Goal: Task Accomplishment & Management: Manage account settings

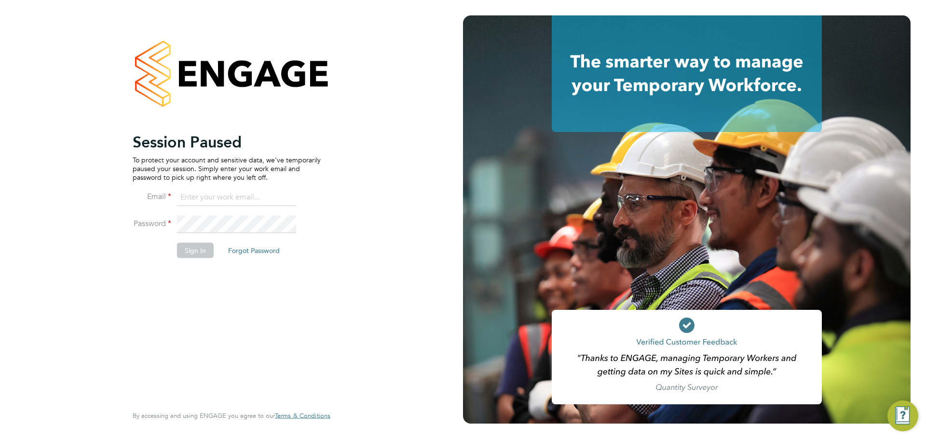
type input "archie@tradelinerecruitment.co.uk"
click at [197, 249] on button "Sign In" at bounding box center [195, 250] width 37 height 15
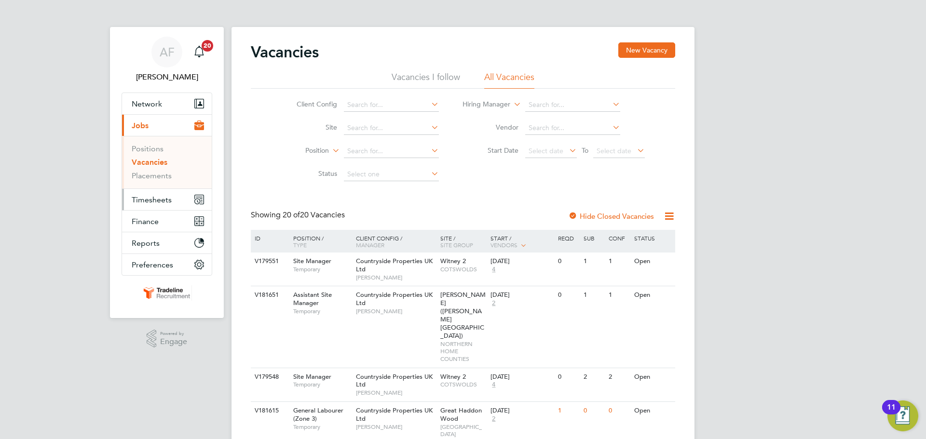
click at [162, 201] on span "Timesheets" at bounding box center [152, 199] width 40 height 9
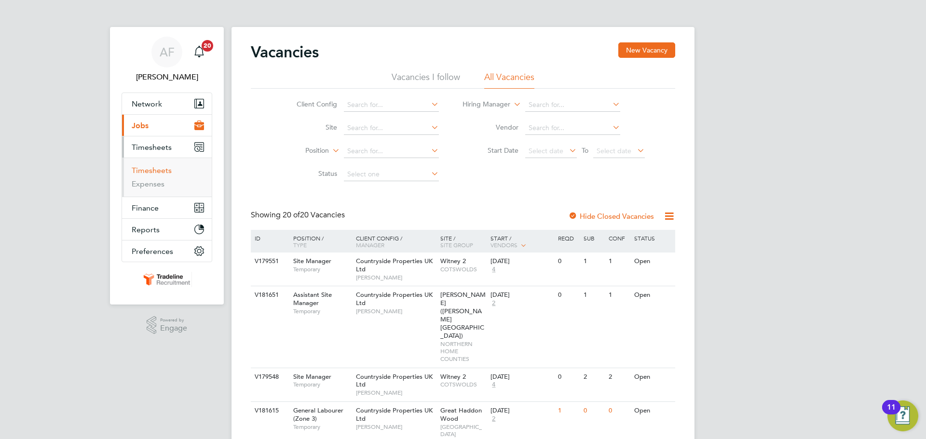
click at [156, 170] on link "Timesheets" at bounding box center [152, 170] width 40 height 9
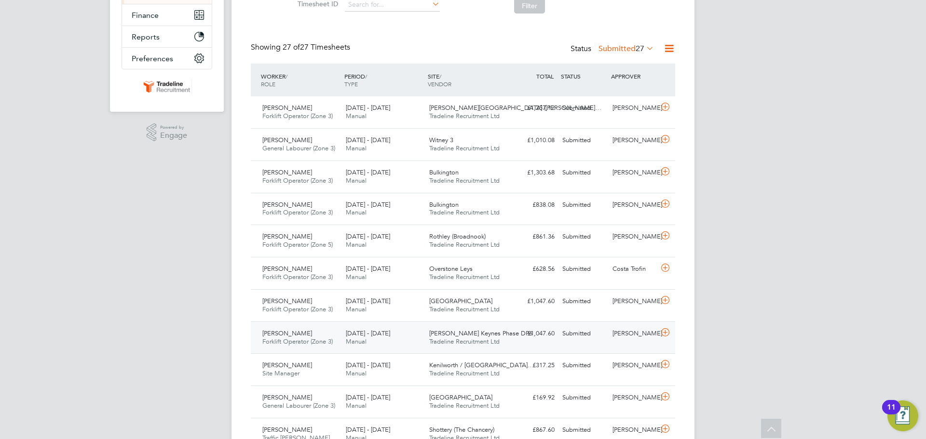
click at [667, 331] on icon at bounding box center [665, 333] width 12 height 8
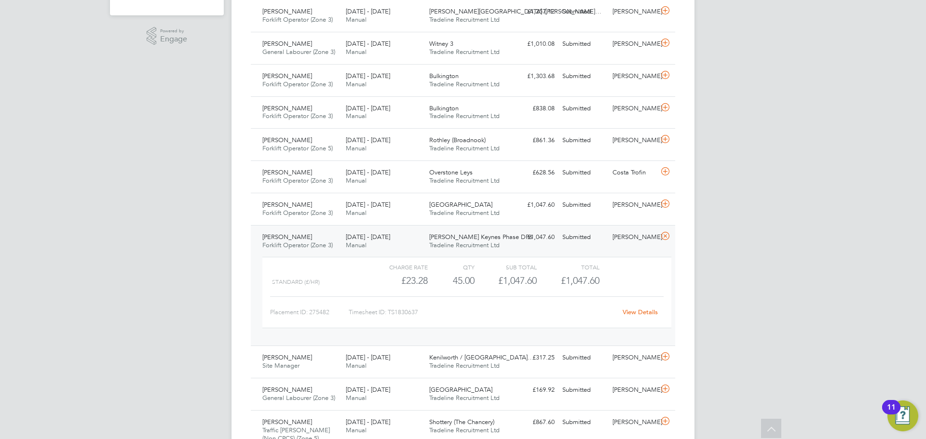
click at [635, 313] on link "View Details" at bounding box center [639, 312] width 35 height 8
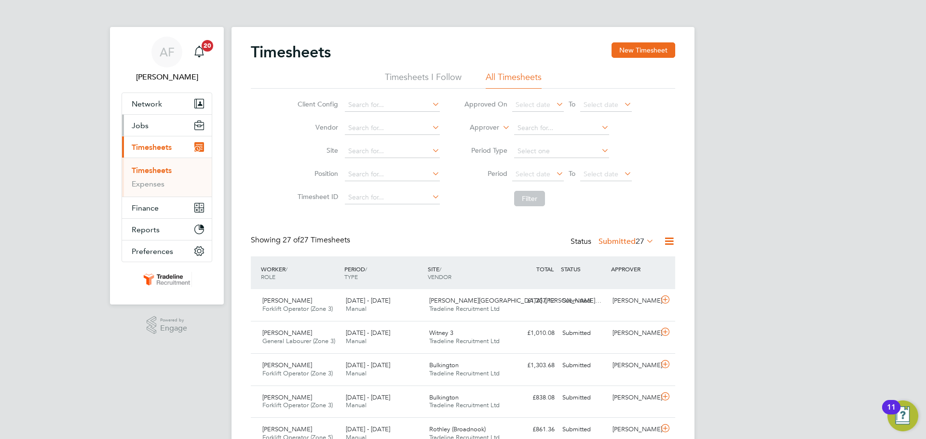
click at [155, 124] on button "Jobs" at bounding box center [167, 125] width 90 height 21
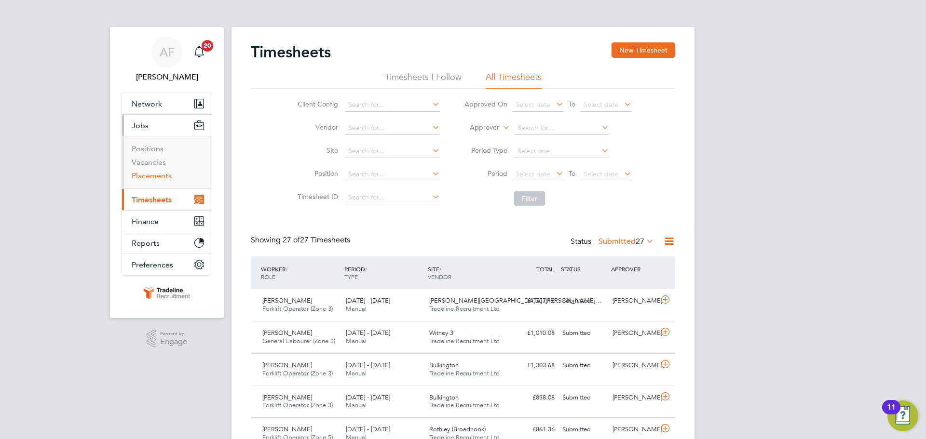
click at [163, 178] on link "Placements" at bounding box center [152, 175] width 40 height 9
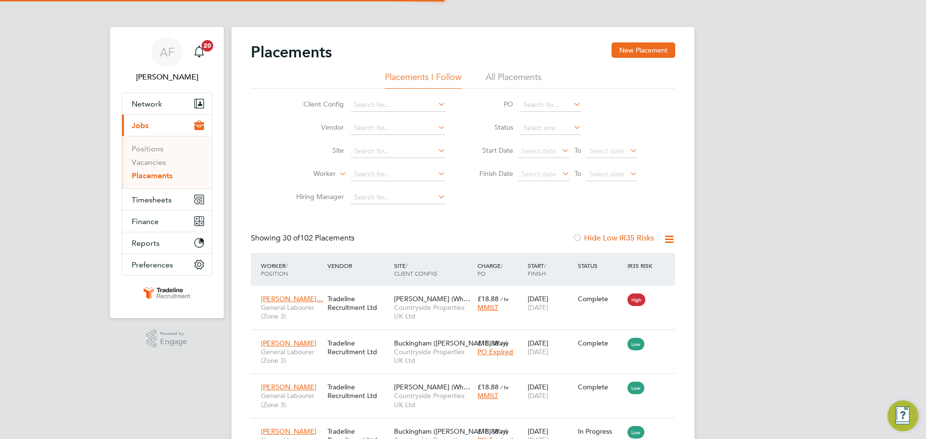
scroll to position [36, 84]
click at [528, 125] on input at bounding box center [550, 129] width 61 height 14
click at [538, 139] on li "Active" at bounding box center [550, 141] width 62 height 13
type input "Active"
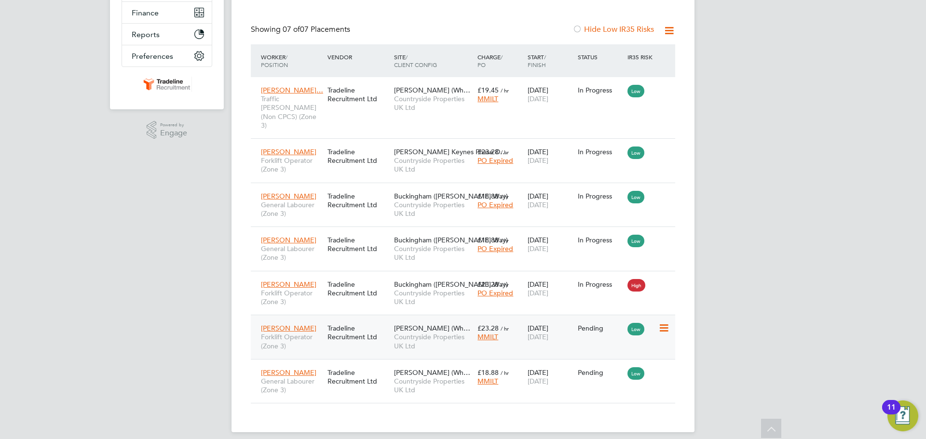
click at [662, 323] on icon at bounding box center [663, 329] width 10 height 12
click at [584, 379] on li "Start" at bounding box center [619, 380] width 99 height 14
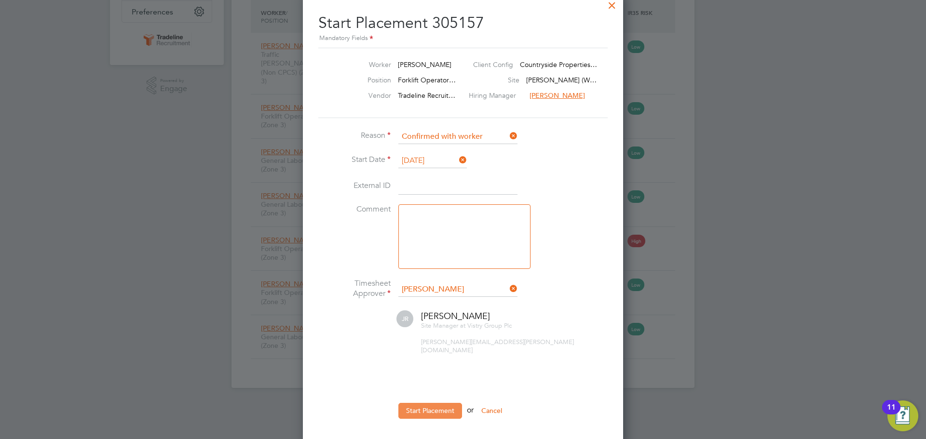
click at [438, 403] on button "Start Placement" at bounding box center [430, 410] width 64 height 15
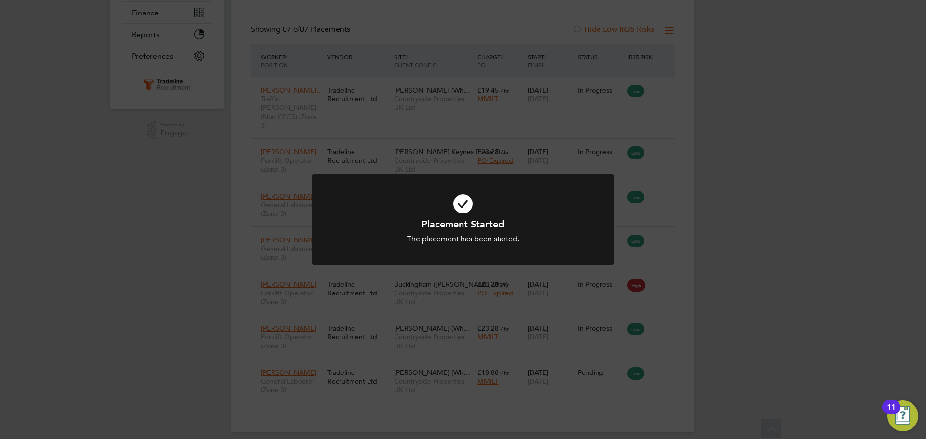
click at [657, 361] on div "Placement Started The placement has been started. Cancel Okay" at bounding box center [463, 219] width 926 height 439
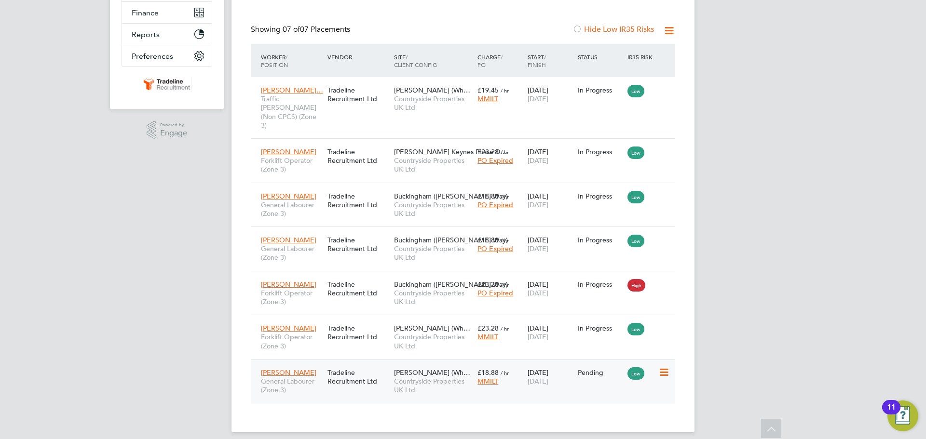
click at [661, 367] on icon at bounding box center [663, 373] width 10 height 12
click at [577, 422] on li "Start" at bounding box center [619, 424] width 99 height 14
type input "Jamie Reynolds"
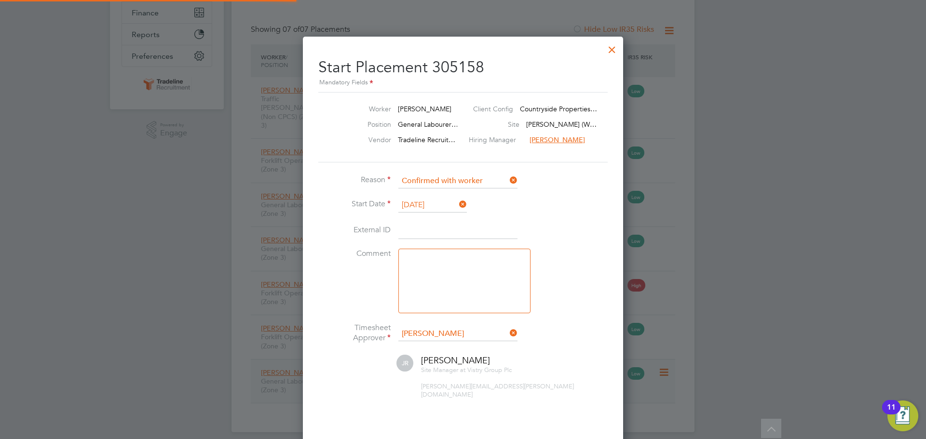
scroll to position [10, 120]
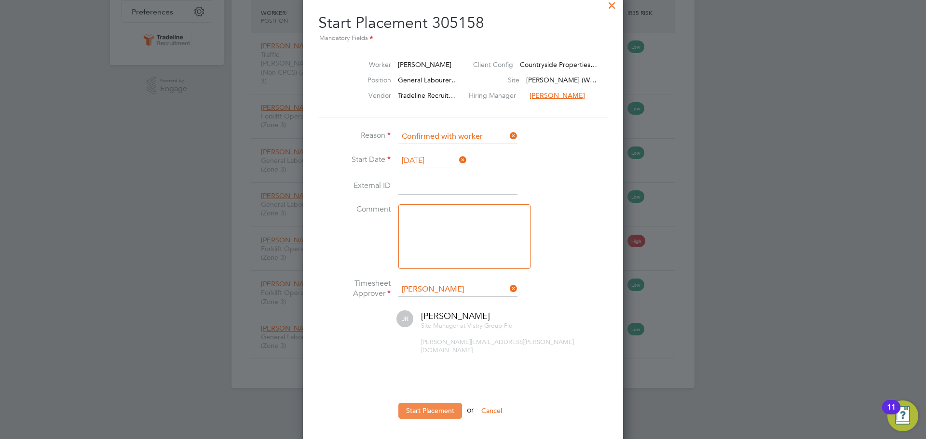
click at [452, 403] on button "Start Placement" at bounding box center [430, 410] width 64 height 15
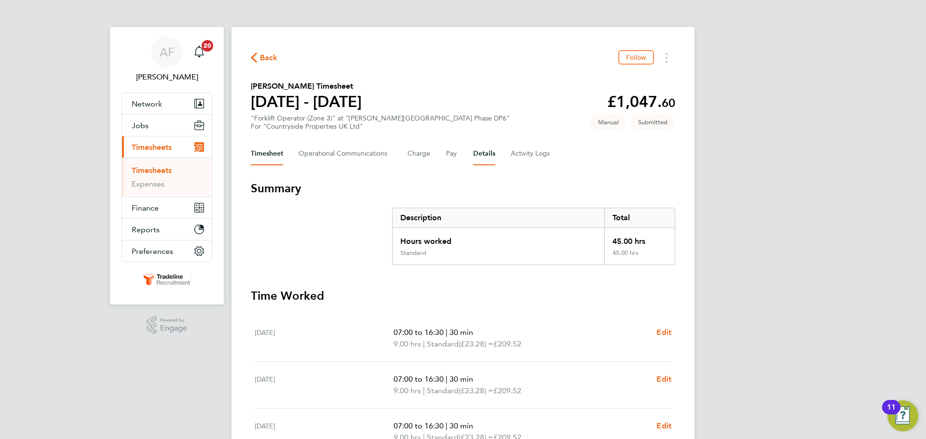
click at [485, 155] on button "Details" at bounding box center [484, 153] width 22 height 23
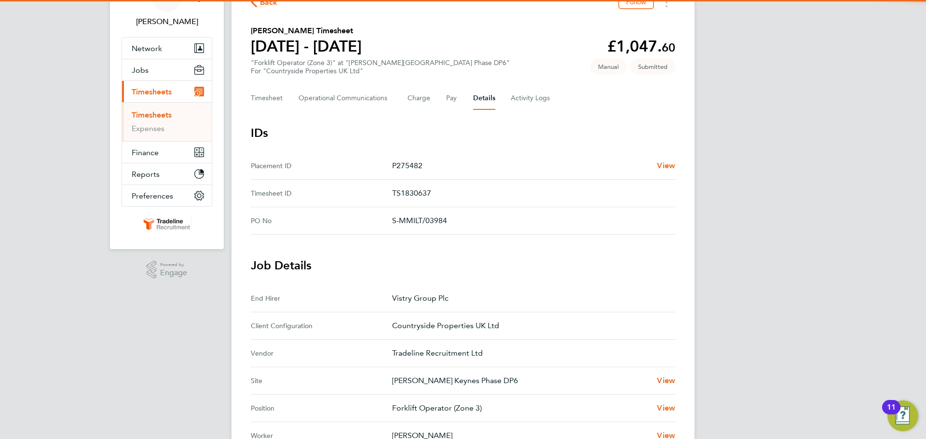
scroll to position [193, 0]
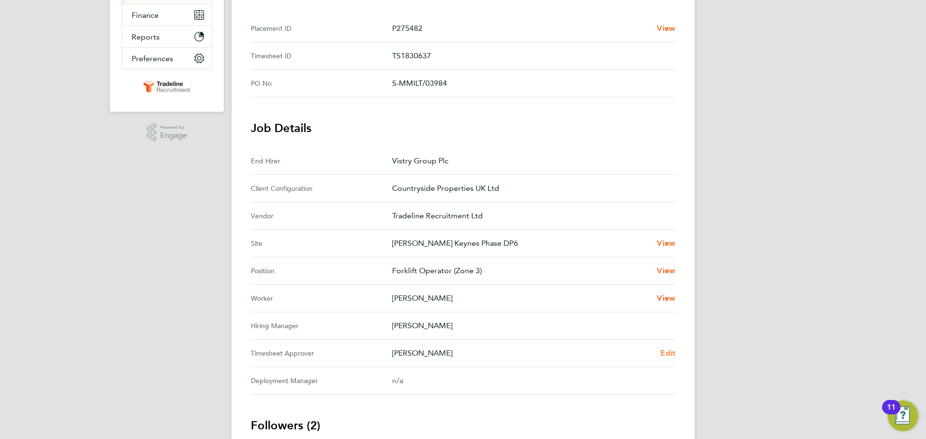
click at [675, 354] on span "Edit" at bounding box center [667, 353] width 15 height 9
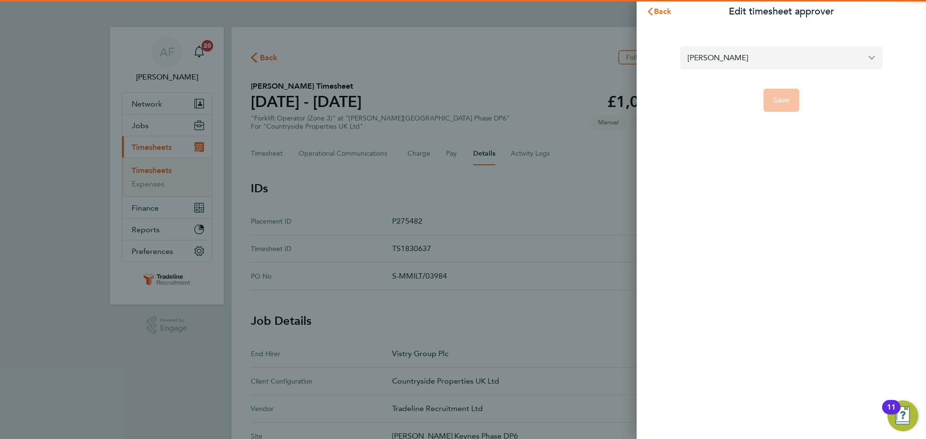
click at [720, 65] on input "[PERSON_NAME]" at bounding box center [781, 57] width 203 height 23
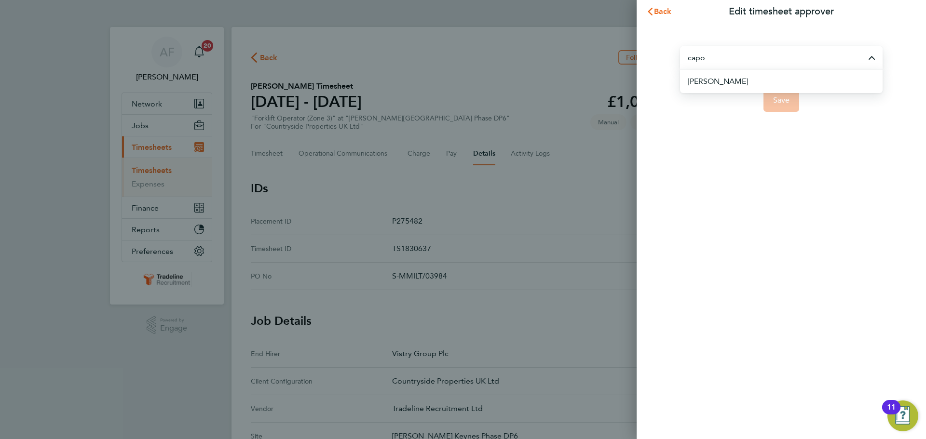
click at [722, 82] on span "[PERSON_NAME]" at bounding box center [718, 82] width 60 height 12
type input "[PERSON_NAME]"
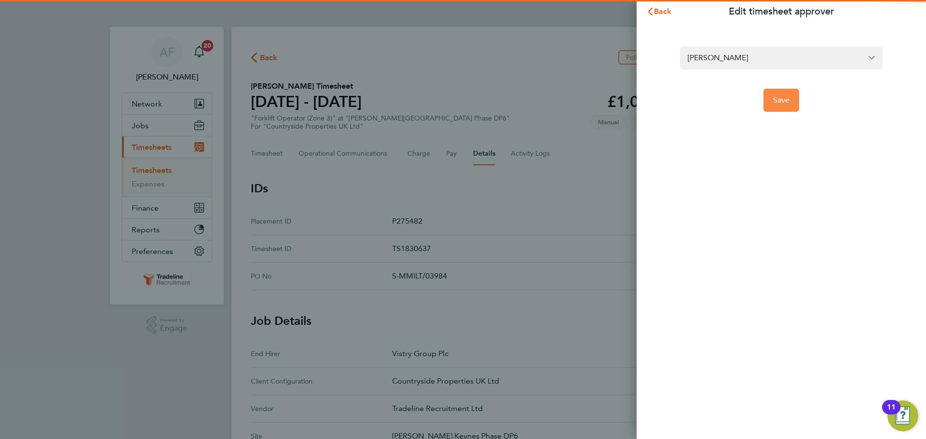
click at [784, 98] on span "Save" at bounding box center [781, 100] width 17 height 10
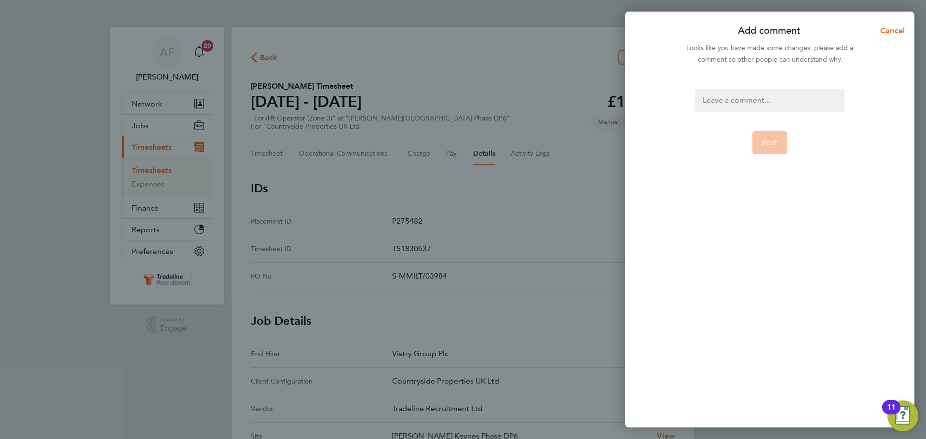
click at [762, 98] on div at bounding box center [769, 100] width 149 height 23
click at [762, 100] on div at bounding box center [769, 100] width 149 height 23
click at [775, 147] on span "Post" at bounding box center [770, 143] width 16 height 10
